Goal: Task Accomplishment & Management: Use online tool/utility

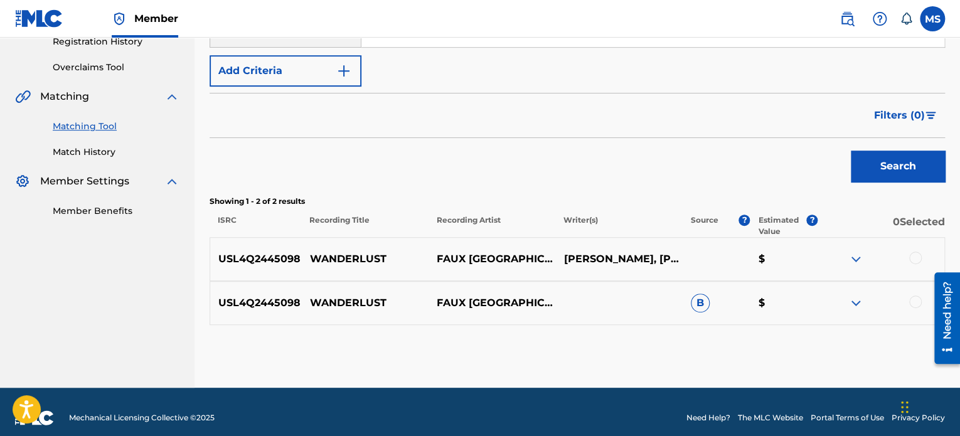
scroll to position [251, 0]
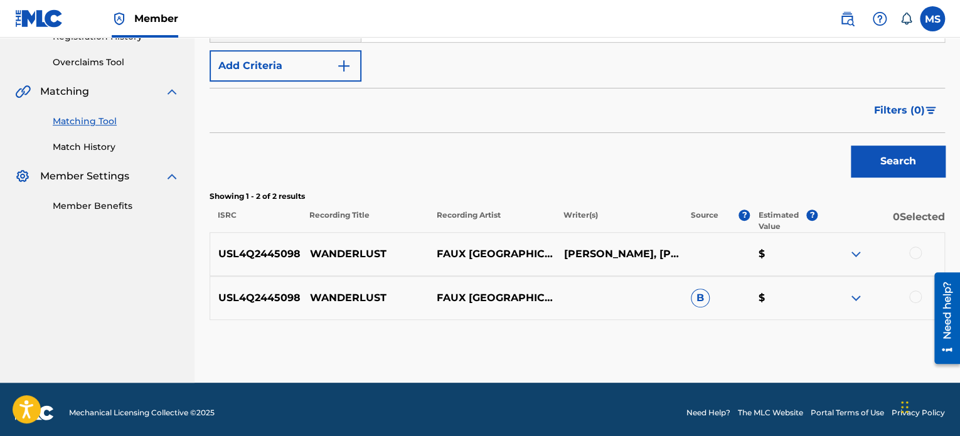
click at [886, 155] on button "Search" at bounding box center [898, 161] width 94 height 31
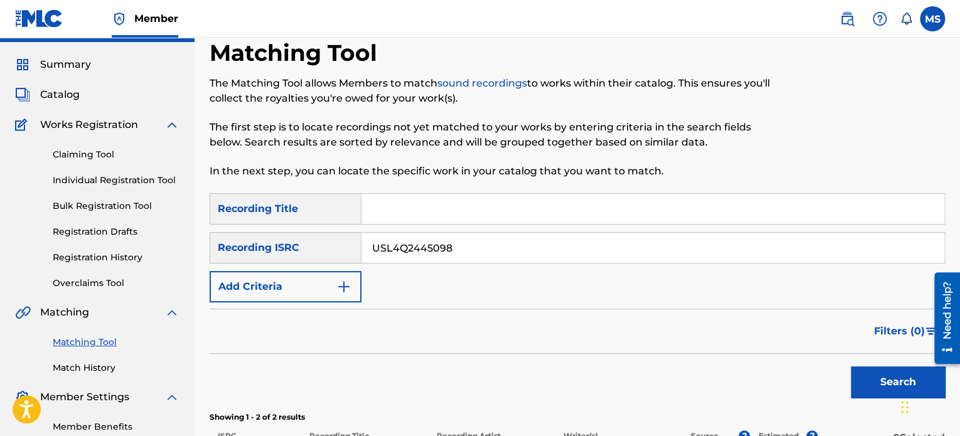
scroll to position [0, 0]
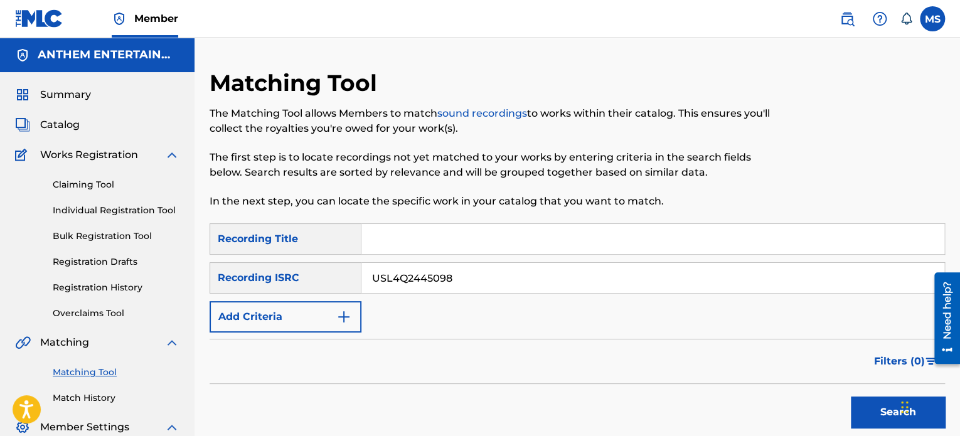
drag, startPoint x: 414, startPoint y: 270, endPoint x: 341, endPoint y: 266, distance: 73.6
click at [341, 266] on div "SearchWithCriteria2f91f187-93f5-4d35-90d2-e852745499d4 Recording ISRC USL4Q2445…" at bounding box center [578, 277] width 736 height 31
paste input "QZRD92302993"
type input "QZRD92302993"
click at [851, 397] on button "Search" at bounding box center [898, 412] width 94 height 31
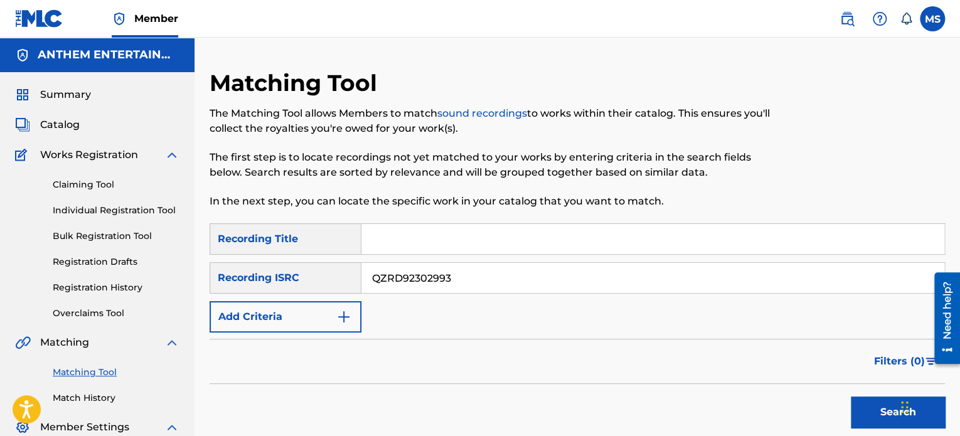
scroll to position [213, 0]
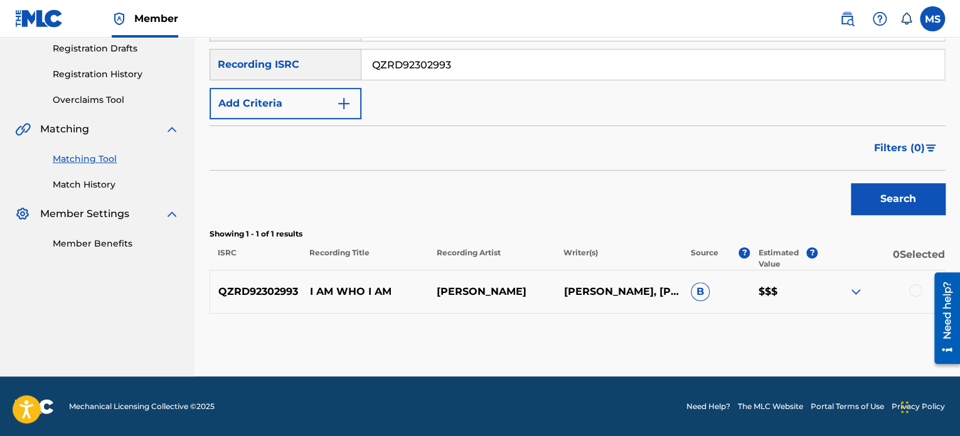
click at [919, 293] on div at bounding box center [916, 290] width 13 height 13
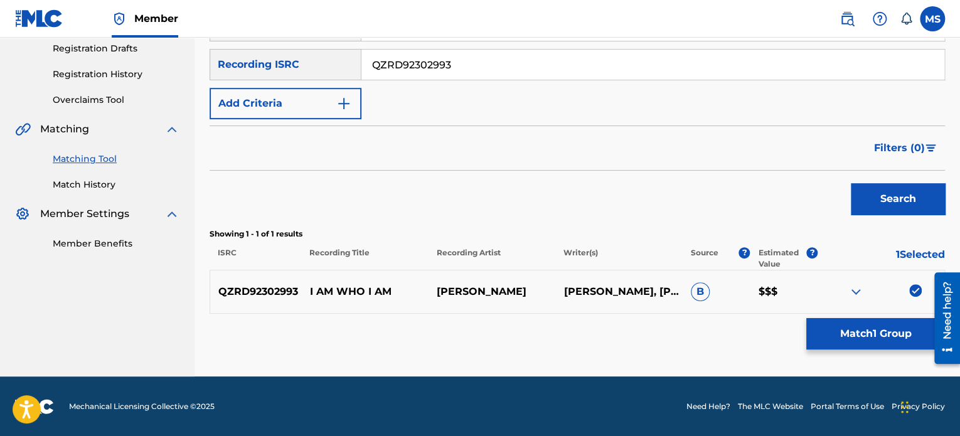
click at [892, 327] on button "Match 1 Group" at bounding box center [876, 333] width 139 height 31
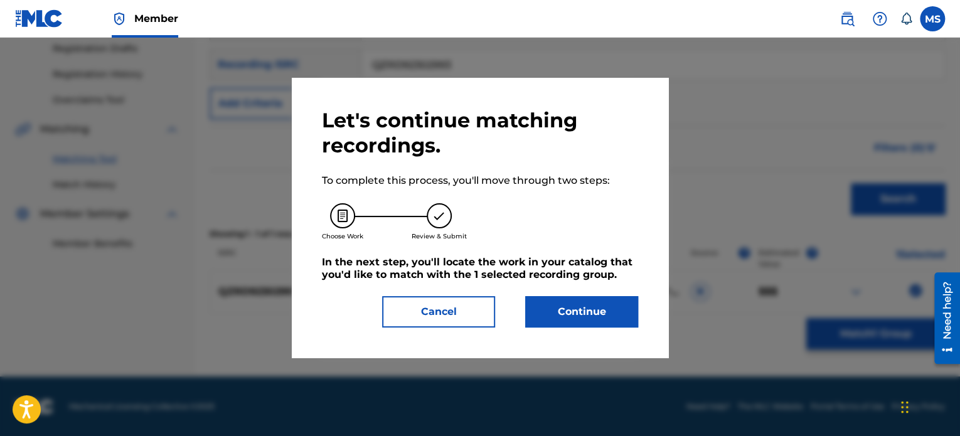
click at [591, 309] on button "Continue" at bounding box center [581, 311] width 113 height 31
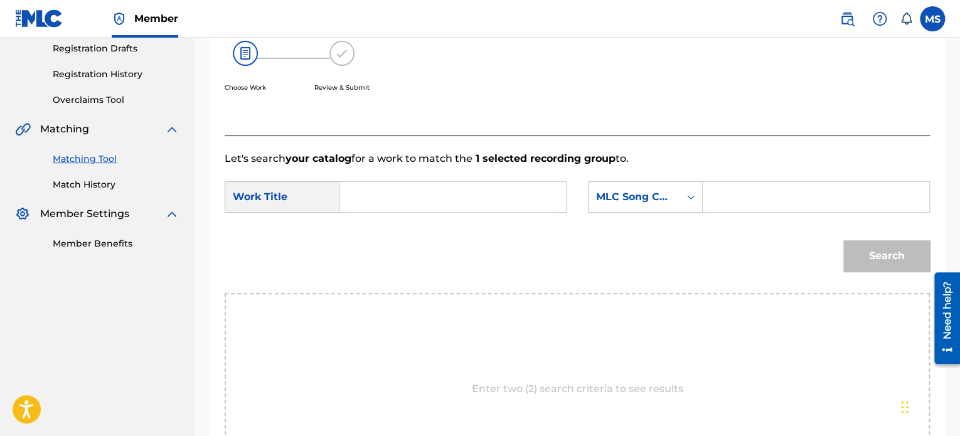
click at [420, 200] on input "Search Form" at bounding box center [452, 197] width 205 height 30
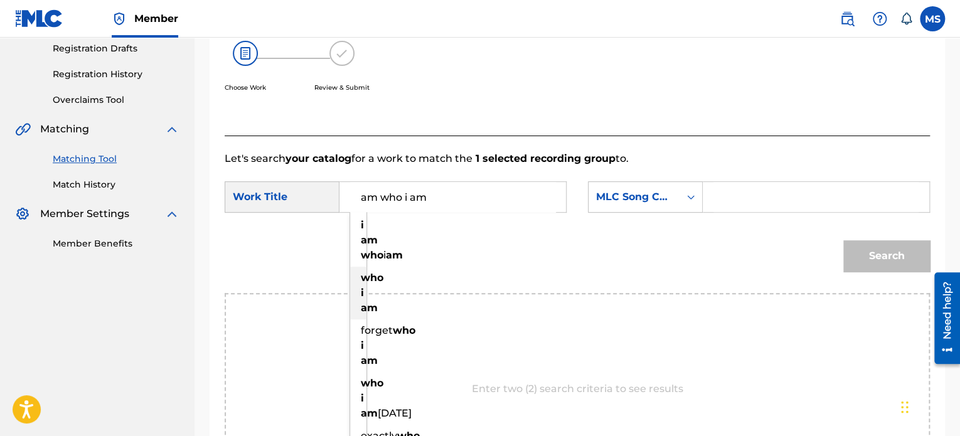
click at [368, 319] on div "who i am" at bounding box center [360, 293] width 21 height 53
type input "who i am"
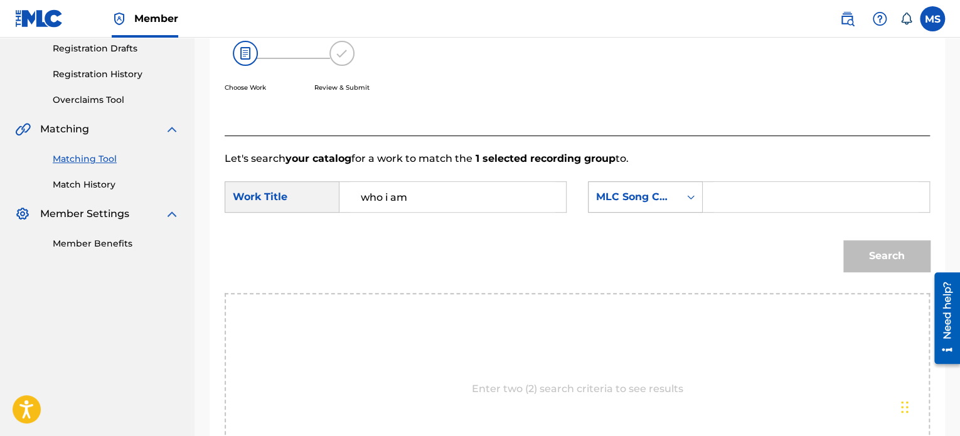
click at [676, 196] on div "MLC Song Code" at bounding box center [634, 197] width 91 height 24
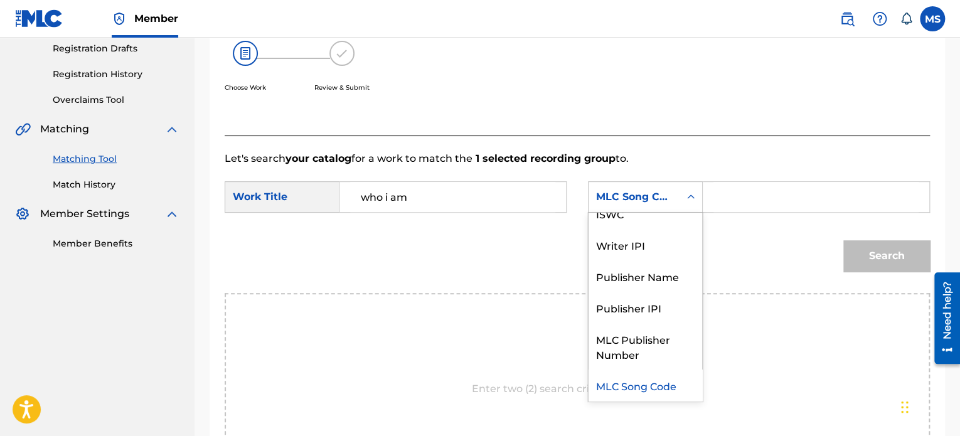
scroll to position [0, 0]
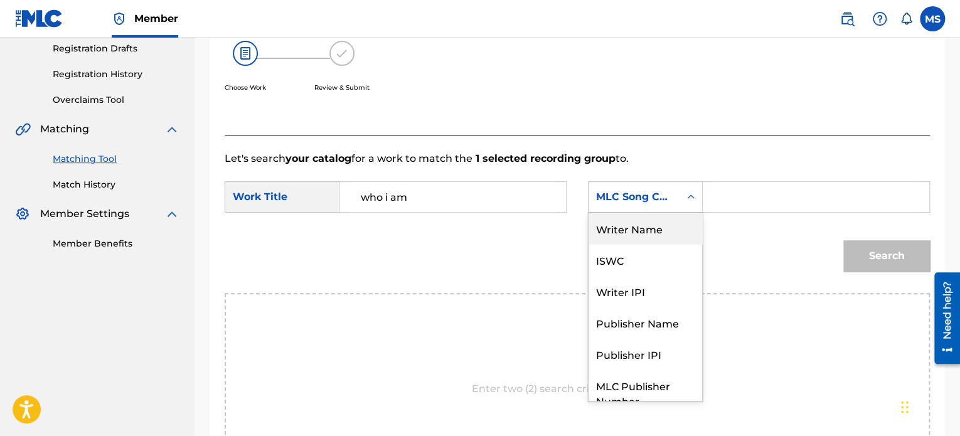
click at [656, 232] on div "Writer Name" at bounding box center [646, 228] width 114 height 31
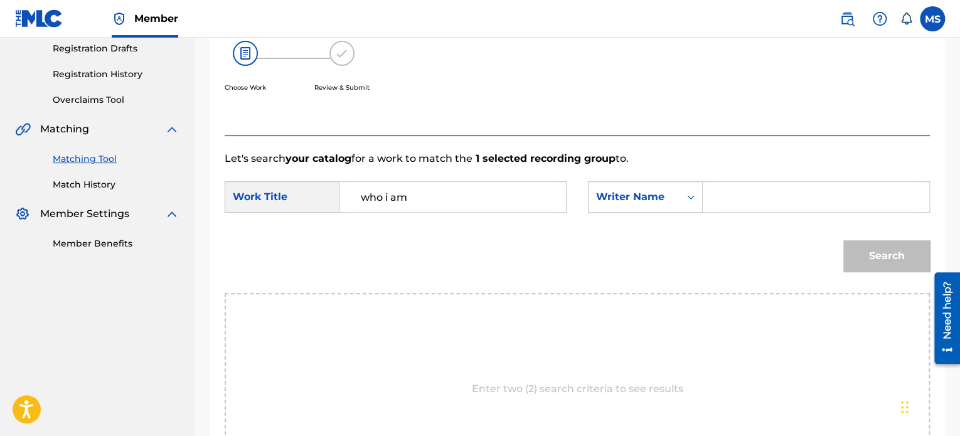
click at [751, 192] on input "Search Form" at bounding box center [816, 197] width 205 height 30
type input "[PERSON_NAME]"
click at [844, 240] on button "Search" at bounding box center [887, 255] width 87 height 31
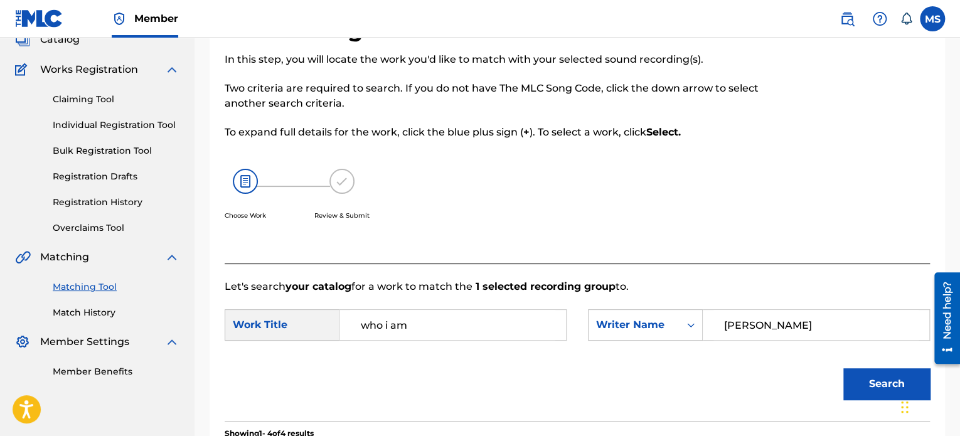
scroll to position [151, 0]
